Goal: Task Accomplishment & Management: Manage account settings

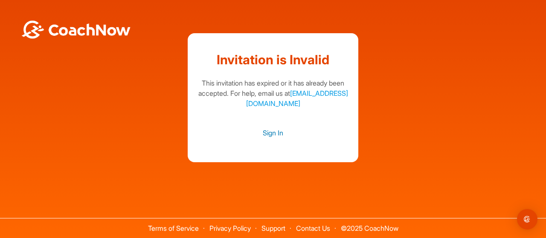
click at [274, 134] on link "Sign In" at bounding box center [272, 132] width 153 height 11
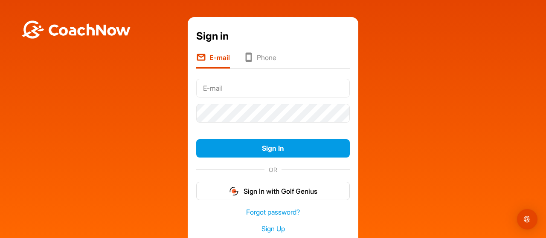
click at [255, 88] on input "text" at bounding box center [272, 88] width 153 height 19
type input "[PERSON_NAME][EMAIL_ADDRESS][PERSON_NAME][DOMAIN_NAME]"
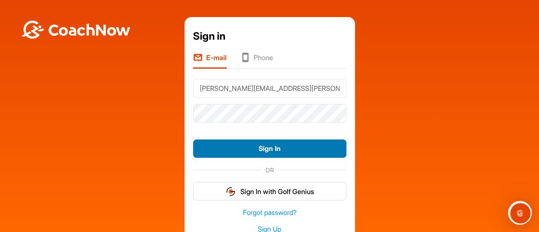
click at [261, 145] on button "Sign In" at bounding box center [269, 148] width 153 height 18
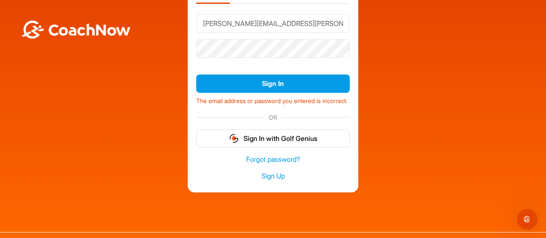
scroll to position [66, 0]
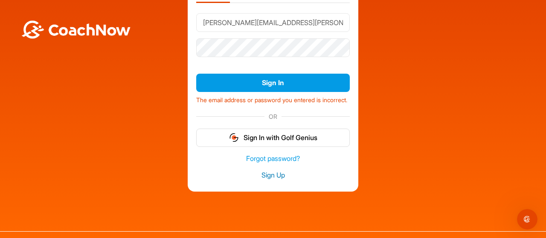
click at [272, 180] on link "Sign Up" at bounding box center [272, 176] width 153 height 10
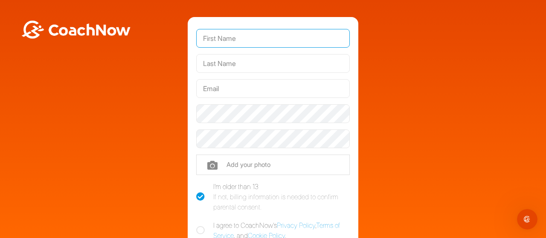
click at [250, 36] on input "text" at bounding box center [272, 38] width 153 height 19
type input "[PERSON_NAME]"
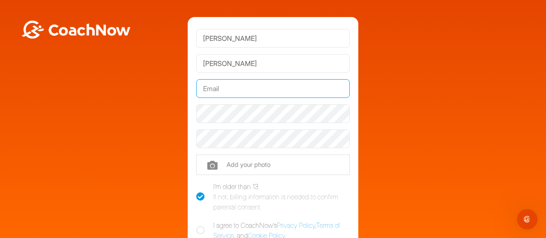
type input "[PERSON_NAME][EMAIL_ADDRESS][PERSON_NAME][DOMAIN_NAME]"
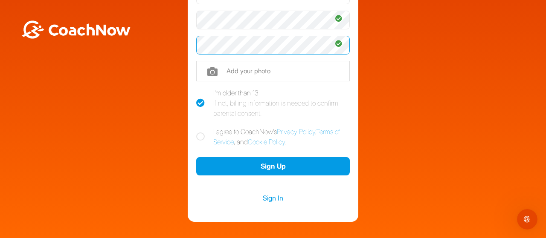
scroll to position [95, 0]
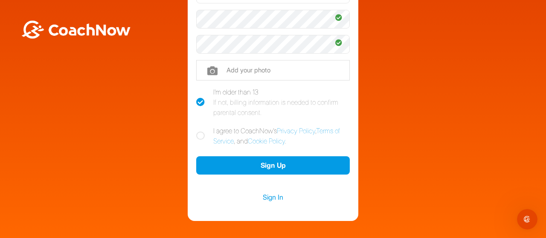
click at [197, 143] on label "I agree to CoachNow's Privacy Policy , Terms of Service , and Cookie Policy ." at bounding box center [272, 136] width 153 height 20
click at [197, 131] on input "I agree to CoachNow's Privacy Policy , Terms of Service , and Cookie Policy ." at bounding box center [199, 129] width 6 height 6
checkbox input "true"
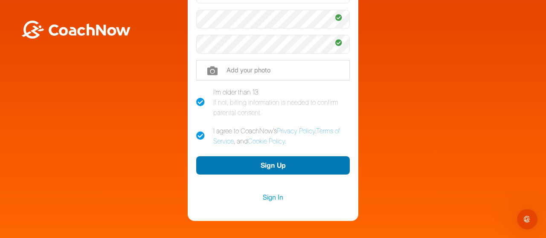
click at [283, 174] on button "Sign Up" at bounding box center [272, 165] width 153 height 18
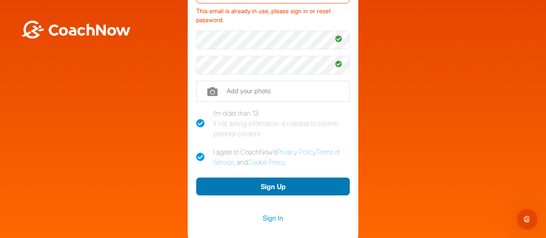
click at [302, 191] on button "Sign Up" at bounding box center [272, 187] width 153 height 18
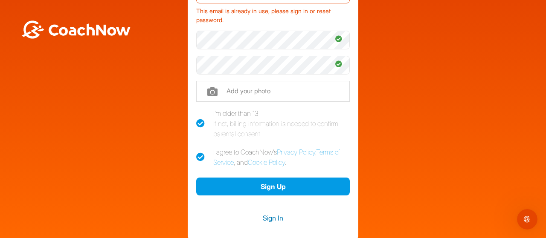
click at [279, 222] on link "Sign In" at bounding box center [272, 218] width 153 height 11
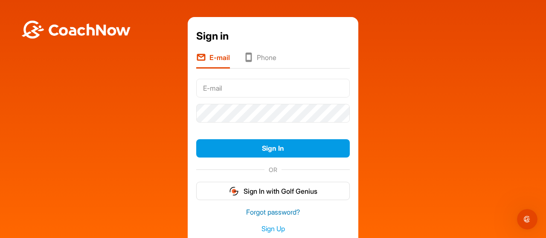
click at [264, 216] on link "Forgot password?" at bounding box center [272, 213] width 153 height 10
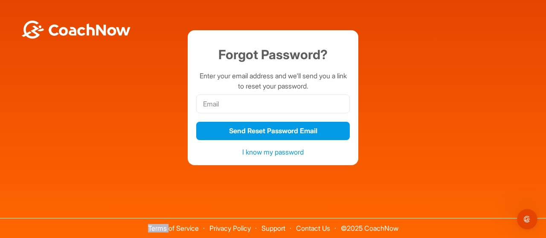
click at [264, 216] on div "Terms of Service Privacy Policy Support Contact Us © 2025 CoachNow" at bounding box center [273, 214] width 546 height 47
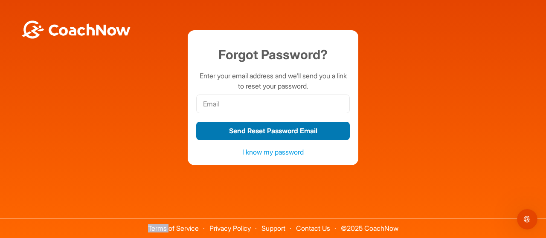
click at [264, 132] on button "Send Reset Password Email" at bounding box center [272, 131] width 153 height 18
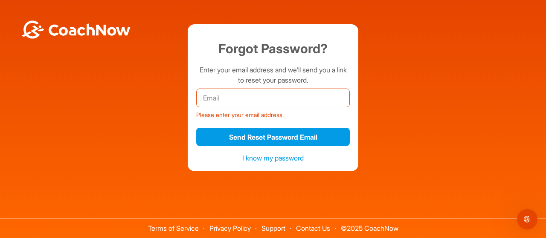
click at [257, 102] on input "email" at bounding box center [272, 98] width 153 height 19
click at [257, 108] on div "Please enter your email address." at bounding box center [272, 113] width 153 height 12
click at [251, 97] on input "email" at bounding box center [272, 98] width 153 height 19
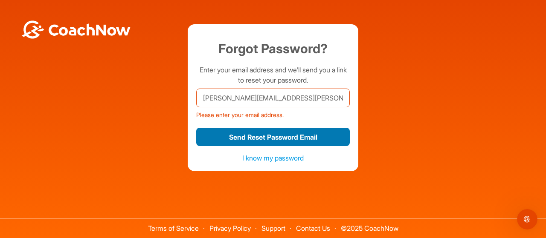
type input "[PERSON_NAME][EMAIL_ADDRESS][PERSON_NAME][DOMAIN_NAME]"
click at [256, 141] on button "Send Reset Password Email" at bounding box center [272, 137] width 153 height 18
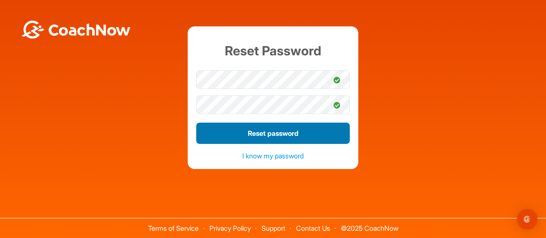
click at [262, 130] on button "Reset password" at bounding box center [272, 133] width 153 height 21
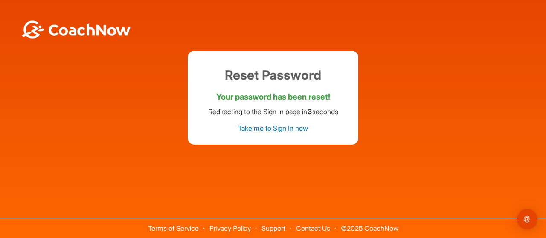
click at [280, 131] on link "Take me to Sign In now" at bounding box center [273, 128] width 70 height 9
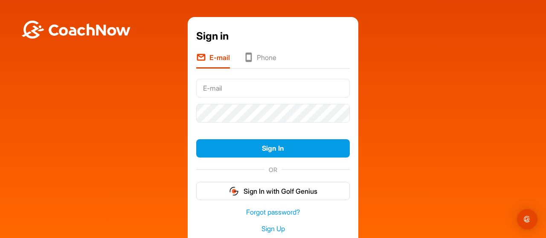
type input "[PERSON_NAME][EMAIL_ADDRESS][PERSON_NAME][DOMAIN_NAME]"
click at [280, 131] on form "julia.davenport@hotmail.com Sign In OR Sign In with Golf Genius" at bounding box center [272, 137] width 153 height 125
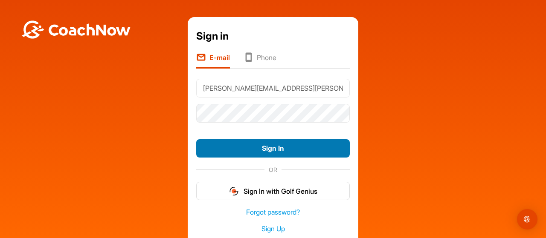
click at [273, 156] on button "Sign In" at bounding box center [272, 148] width 153 height 18
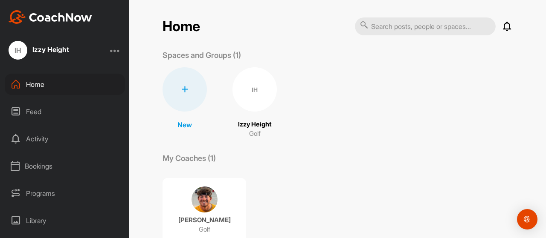
click at [55, 115] on div "Feed" at bounding box center [65, 111] width 120 height 21
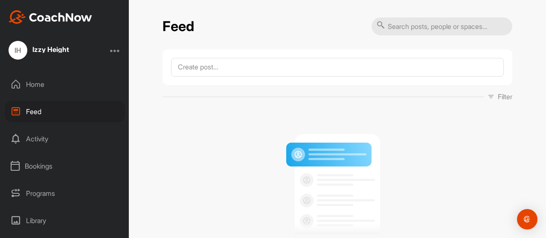
click at [49, 139] on div "Activity" at bounding box center [65, 138] width 120 height 21
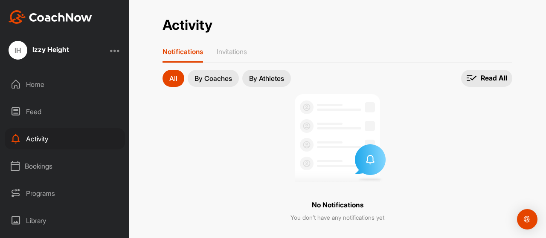
click at [49, 139] on div "Activity" at bounding box center [65, 138] width 120 height 21
click at [50, 170] on div "Bookings" at bounding box center [65, 166] width 120 height 21
